Goal: Book appointment/travel/reservation

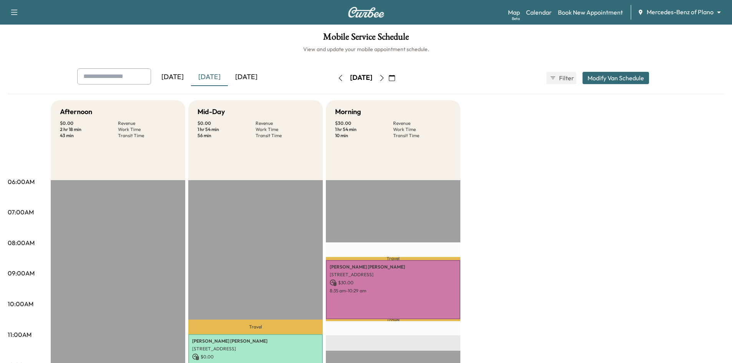
click at [258, 78] on div "[DATE]" at bounding box center [246, 77] width 37 height 18
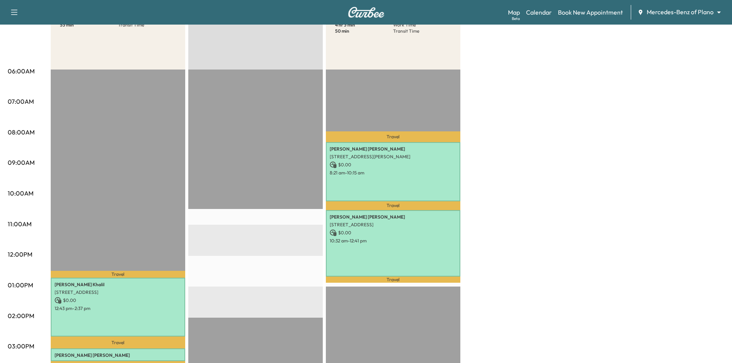
scroll to position [192, 0]
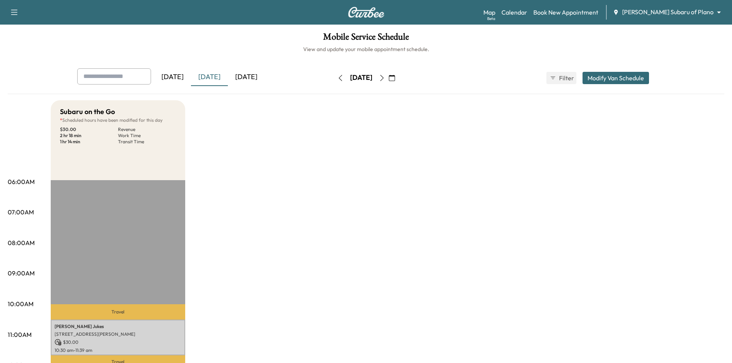
click at [245, 78] on div "[DATE]" at bounding box center [246, 77] width 37 height 18
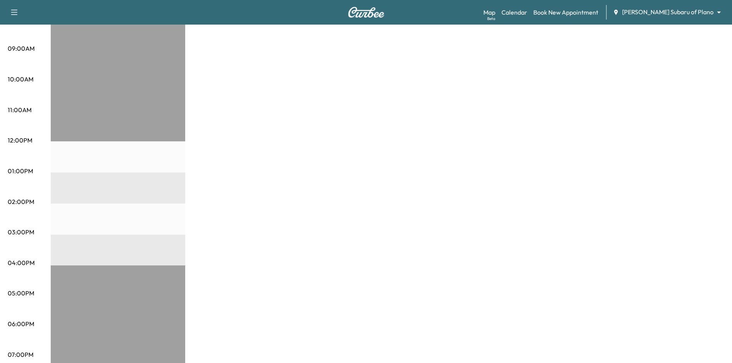
scroll to position [38, 0]
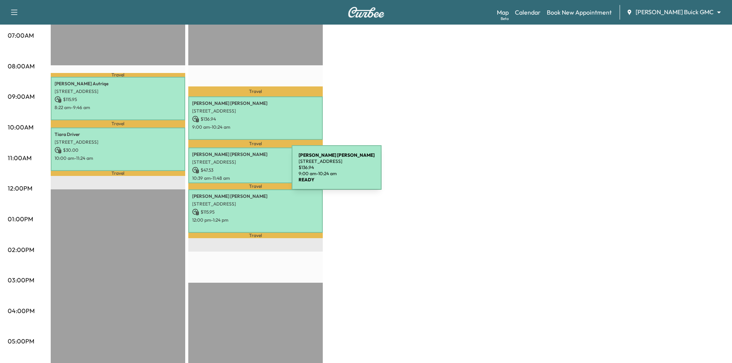
scroll to position [129, 0]
